Goal: Information Seeking & Learning: Check status

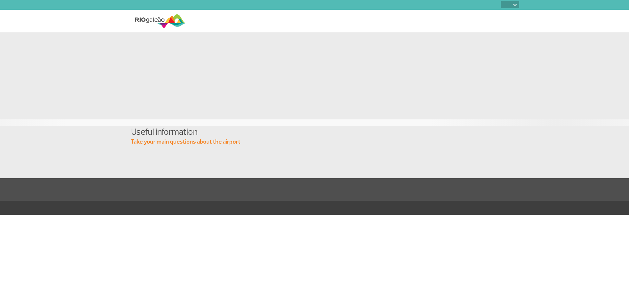
select select
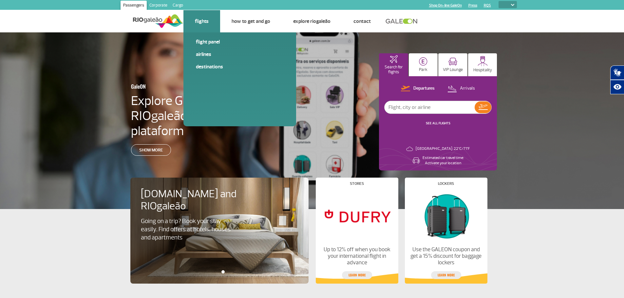
click at [204, 13] on li "Flights Flight panel Airlines Destinations" at bounding box center [201, 21] width 37 height 22
click at [206, 44] on link "Flight panel" at bounding box center [240, 41] width 88 height 7
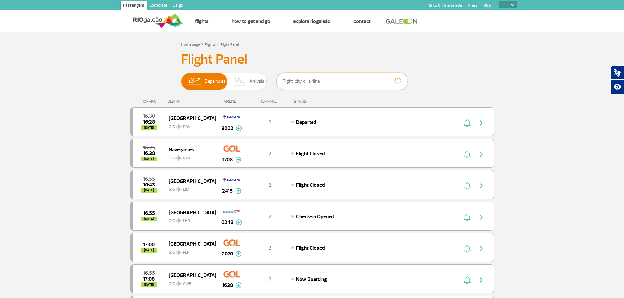
click at [311, 84] on input "text" at bounding box center [341, 81] width 131 height 17
paste input "1638"
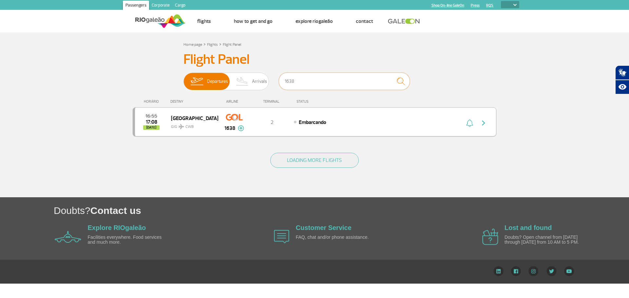
type input "1638"
click at [483, 125] on img "button" at bounding box center [483, 123] width 8 height 8
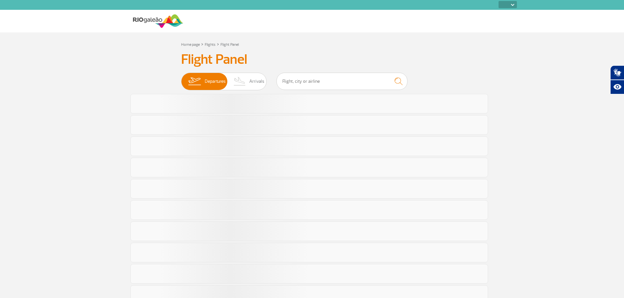
select select
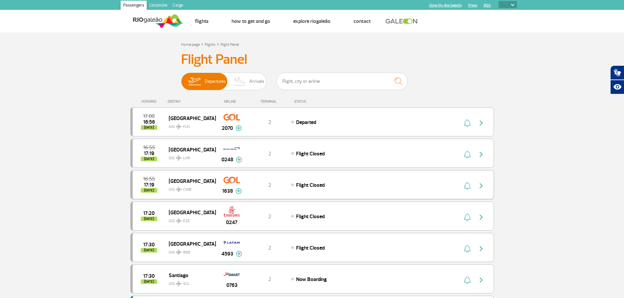
click at [187, 181] on span "[GEOGRAPHIC_DATA]" at bounding box center [190, 181] width 42 height 9
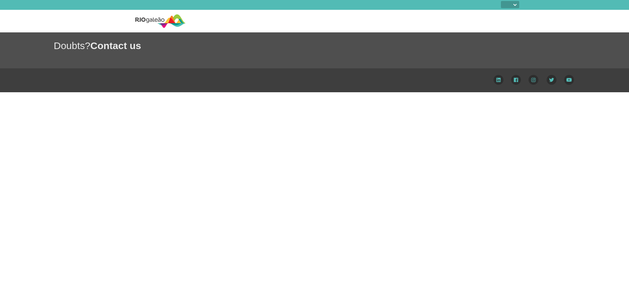
select select
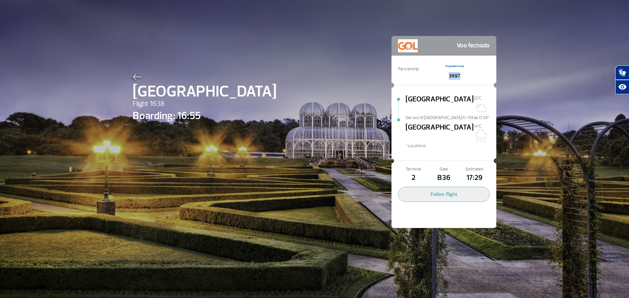
drag, startPoint x: 458, startPoint y: 75, endPoint x: 442, endPoint y: 75, distance: 15.7
click at [445, 75] on span "3697" at bounding box center [455, 76] width 20 height 8
copy span "3697"
click at [435, 187] on button "Follow flight" at bounding box center [444, 194] width 92 height 15
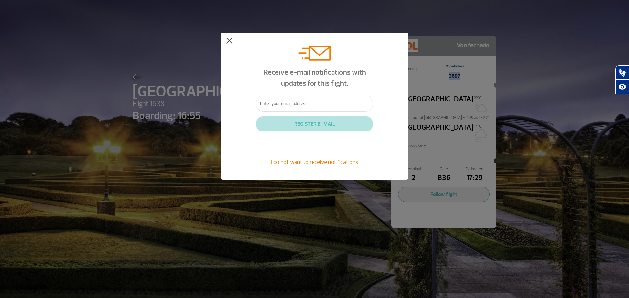
click at [229, 39] on button at bounding box center [229, 41] width 7 height 7
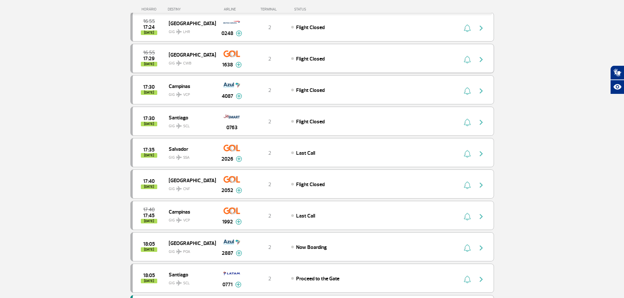
scroll to position [65, 0]
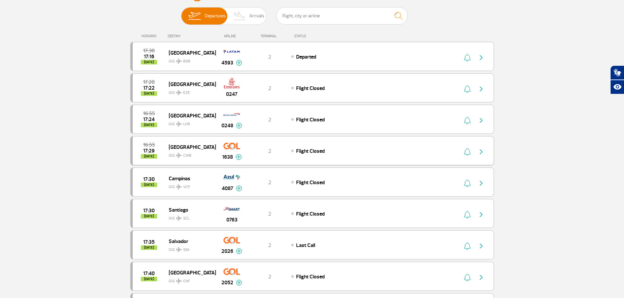
click at [239, 157] on img at bounding box center [238, 157] width 6 height 6
